Goal: Book appointment/travel/reservation

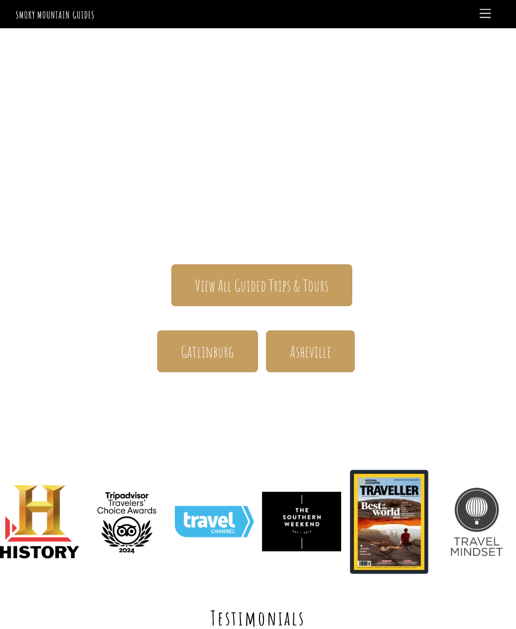
click at [238, 296] on link "View All Guided Trips & Tours" at bounding box center [261, 285] width 181 height 42
click at [320, 284] on span "View All Guided Trips & Tours" at bounding box center [262, 285] width 134 height 21
click at [478, 14] on link "Menu" at bounding box center [486, 14] width 20 height 20
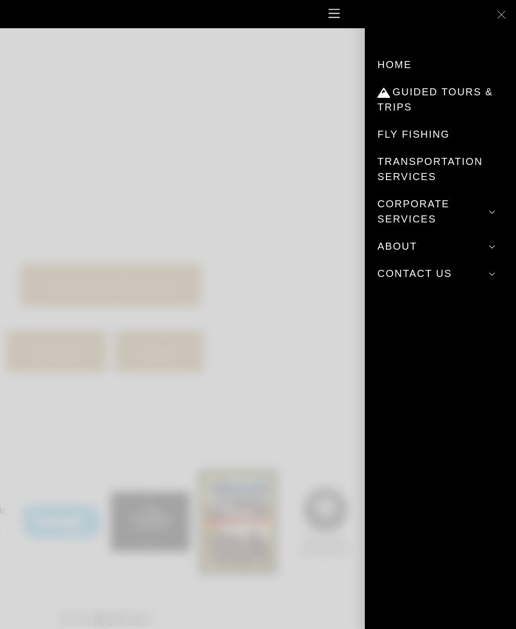
click at [468, 95] on link "Guided Tours & Trips" at bounding box center [441, 99] width 126 height 42
click at [453, 164] on link "Transportation Services" at bounding box center [441, 169] width 126 height 42
